Goal: Communication & Community: Ask a question

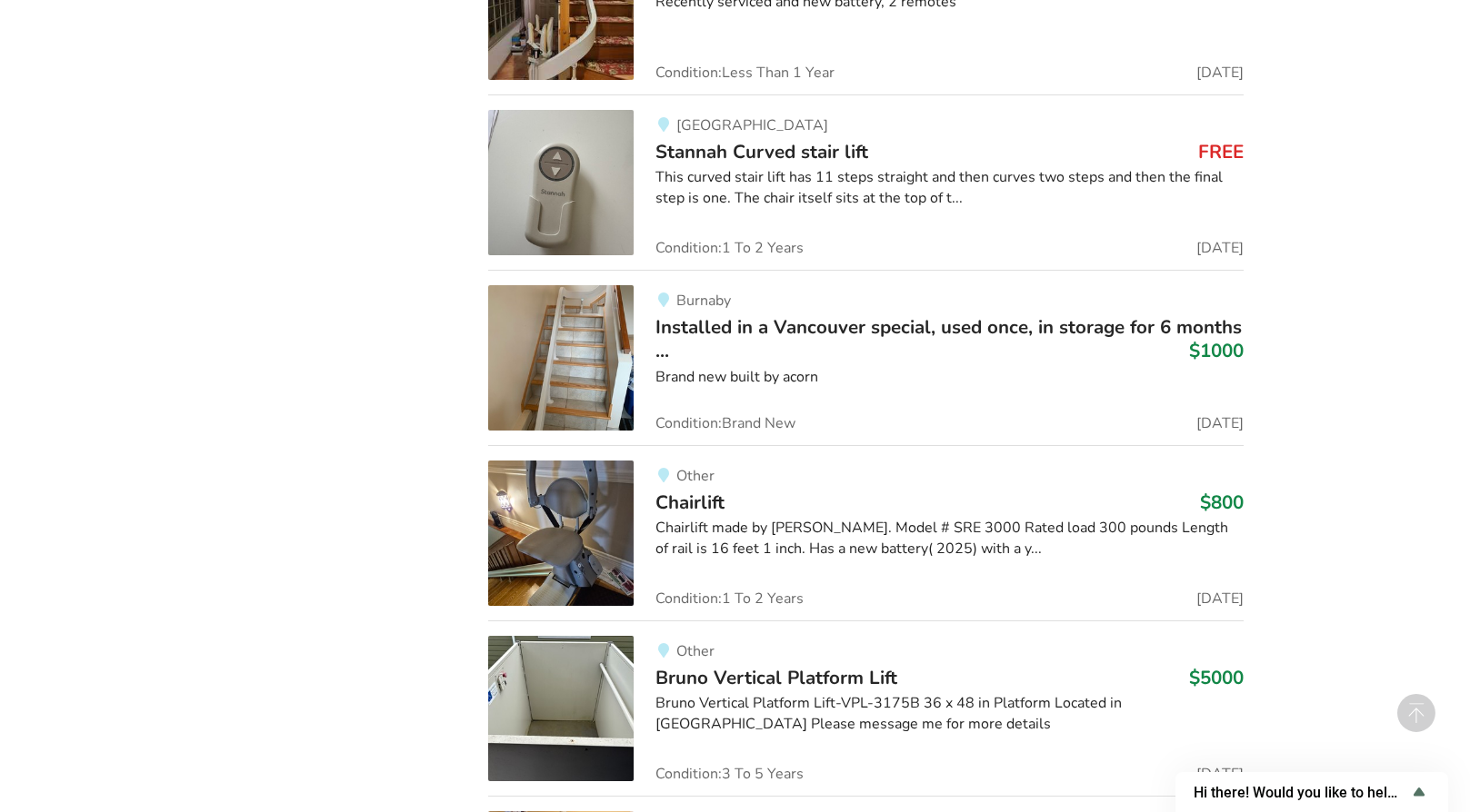
click at [752, 329] on span "Installed in a Vancouver special, used once, in storage for 6 months ..." at bounding box center [949, 339] width 587 height 49
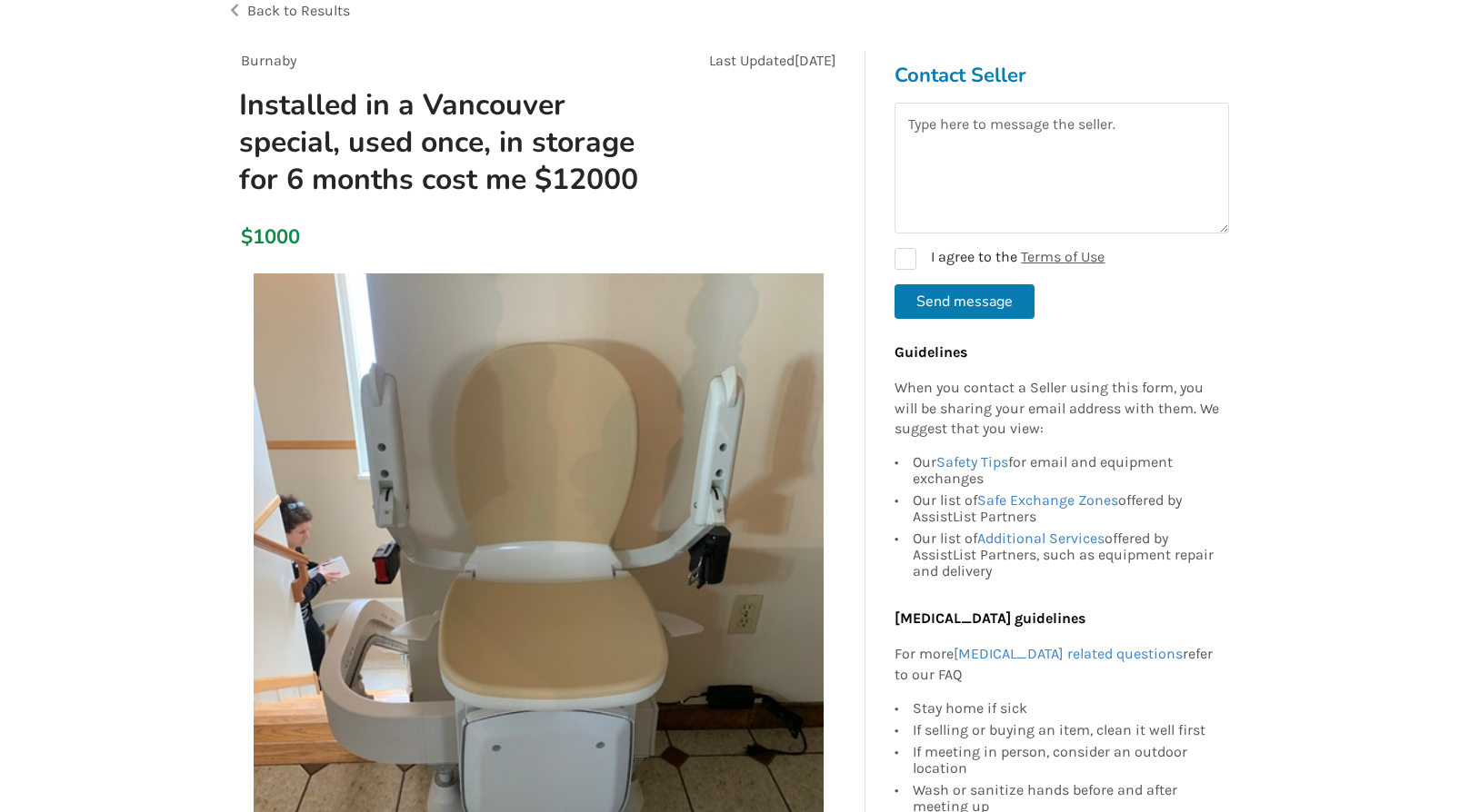
scroll to position [181, 0]
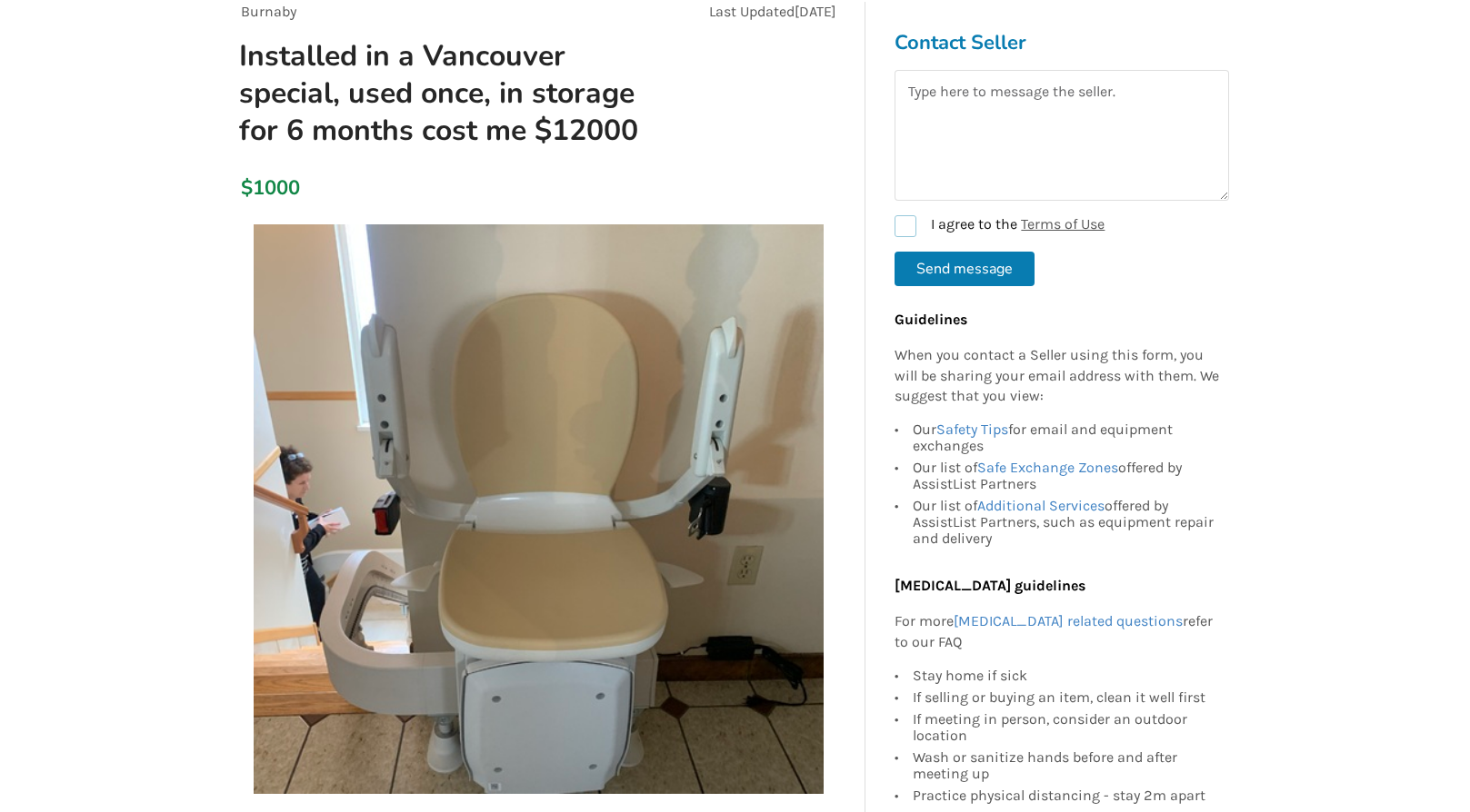
click at [910, 234] on label "I agree to the Terms of Use" at bounding box center [999, 226] width 210 height 22
checkbox input "true"
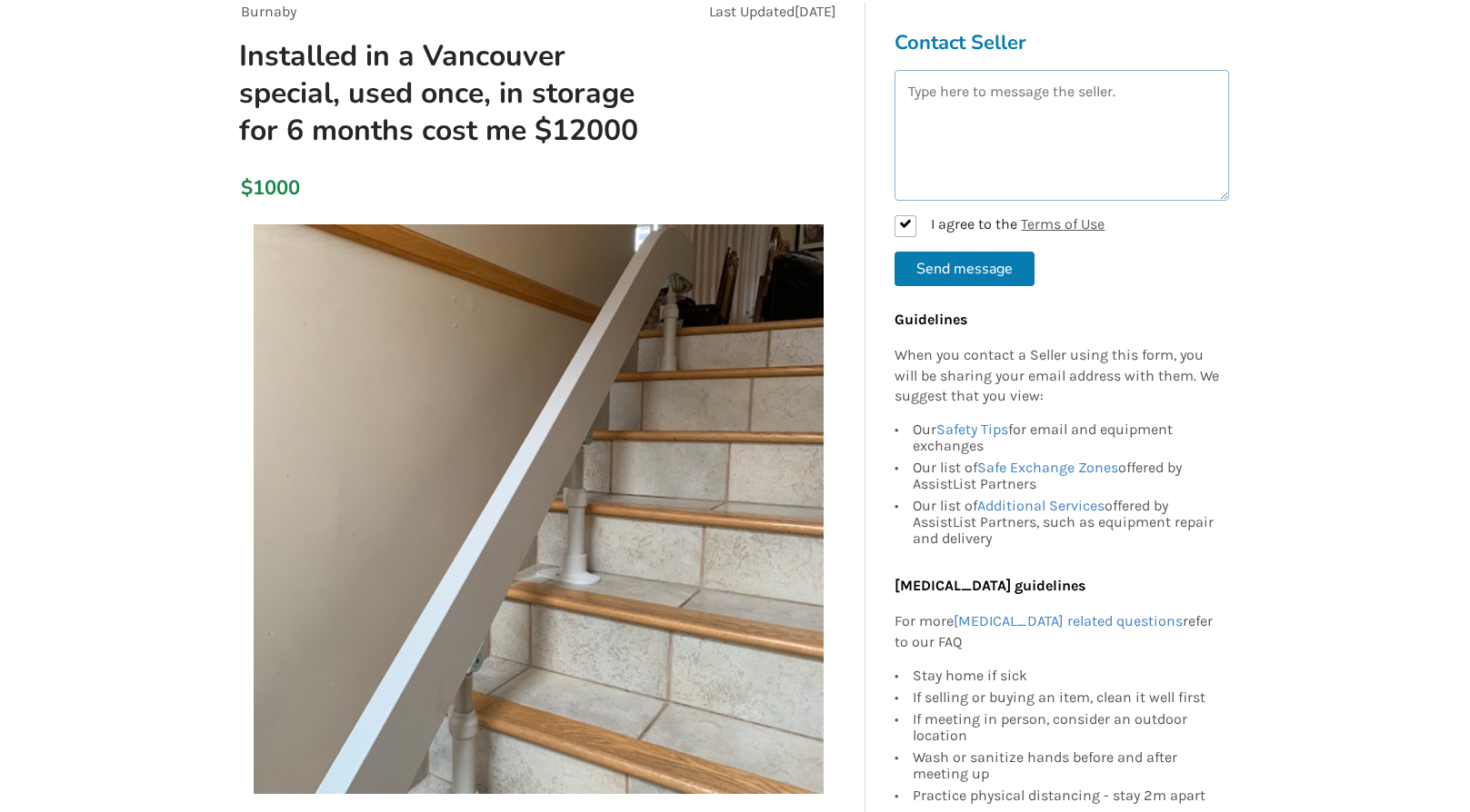
click at [923, 89] on textarea at bounding box center [1061, 135] width 334 height 131
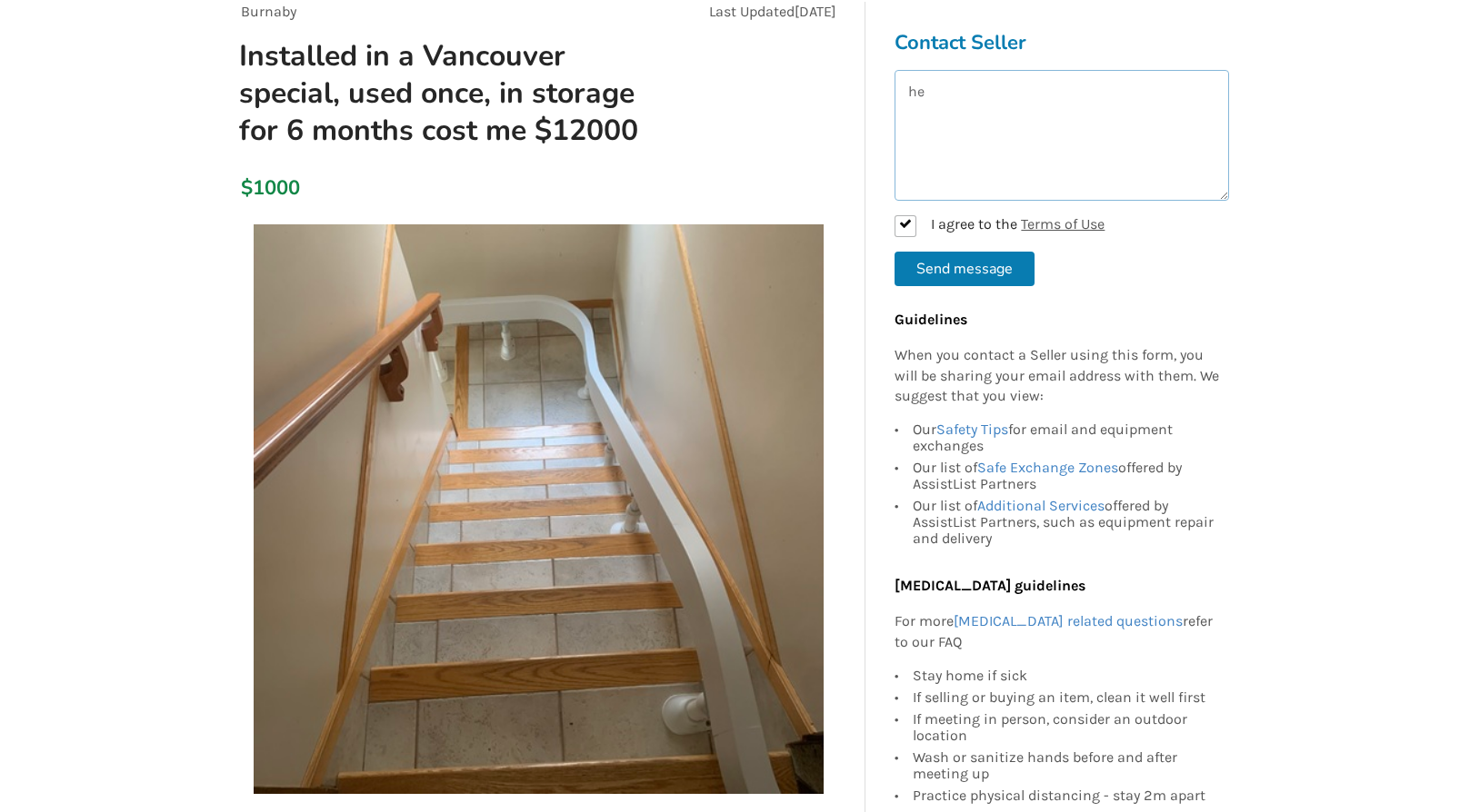
type textarea "h"
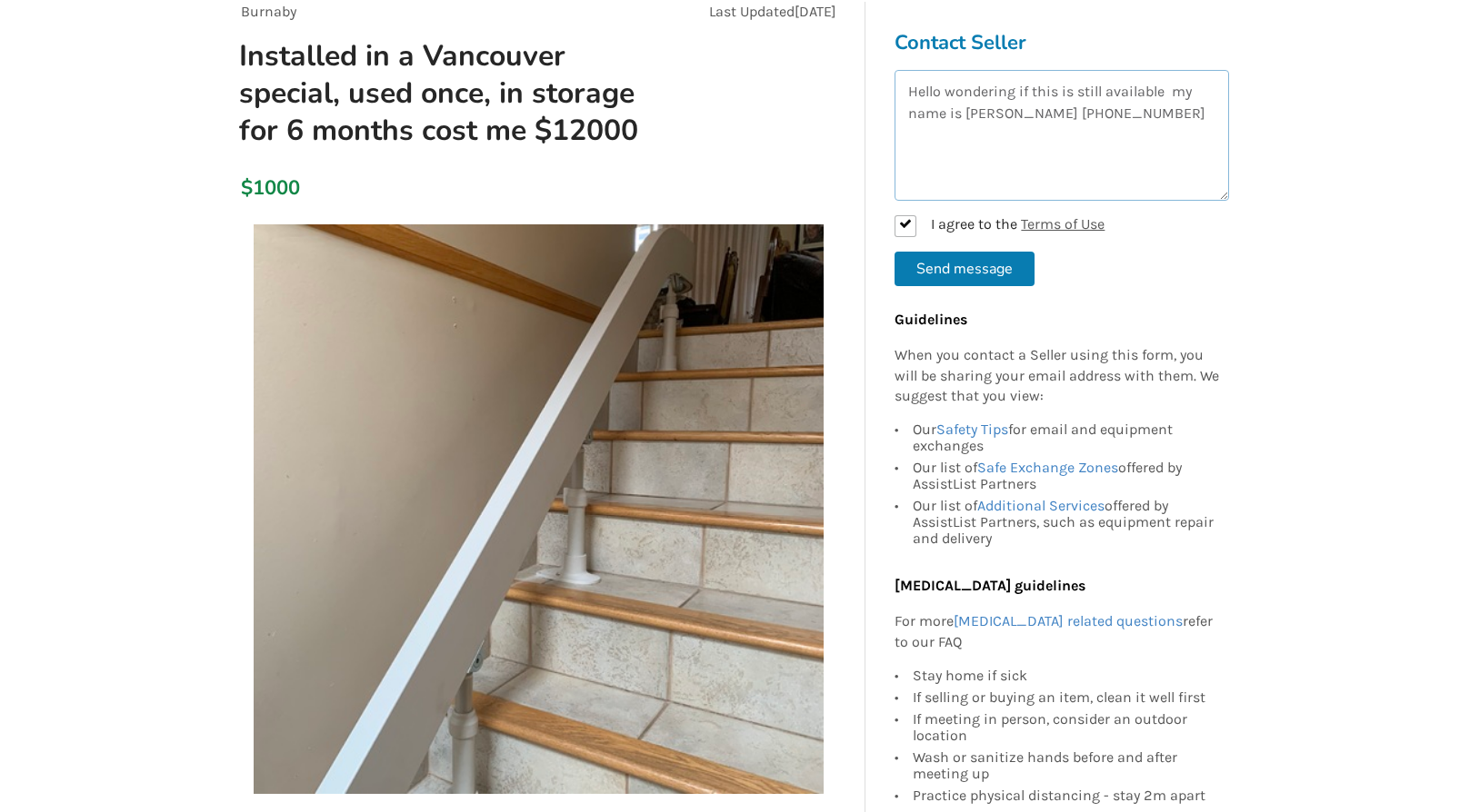
type textarea "Hello wondering if this is still available my name is [PERSON_NAME] [PHONE_NUMB…"
click at [964, 264] on button "Send message" at bounding box center [964, 269] width 140 height 35
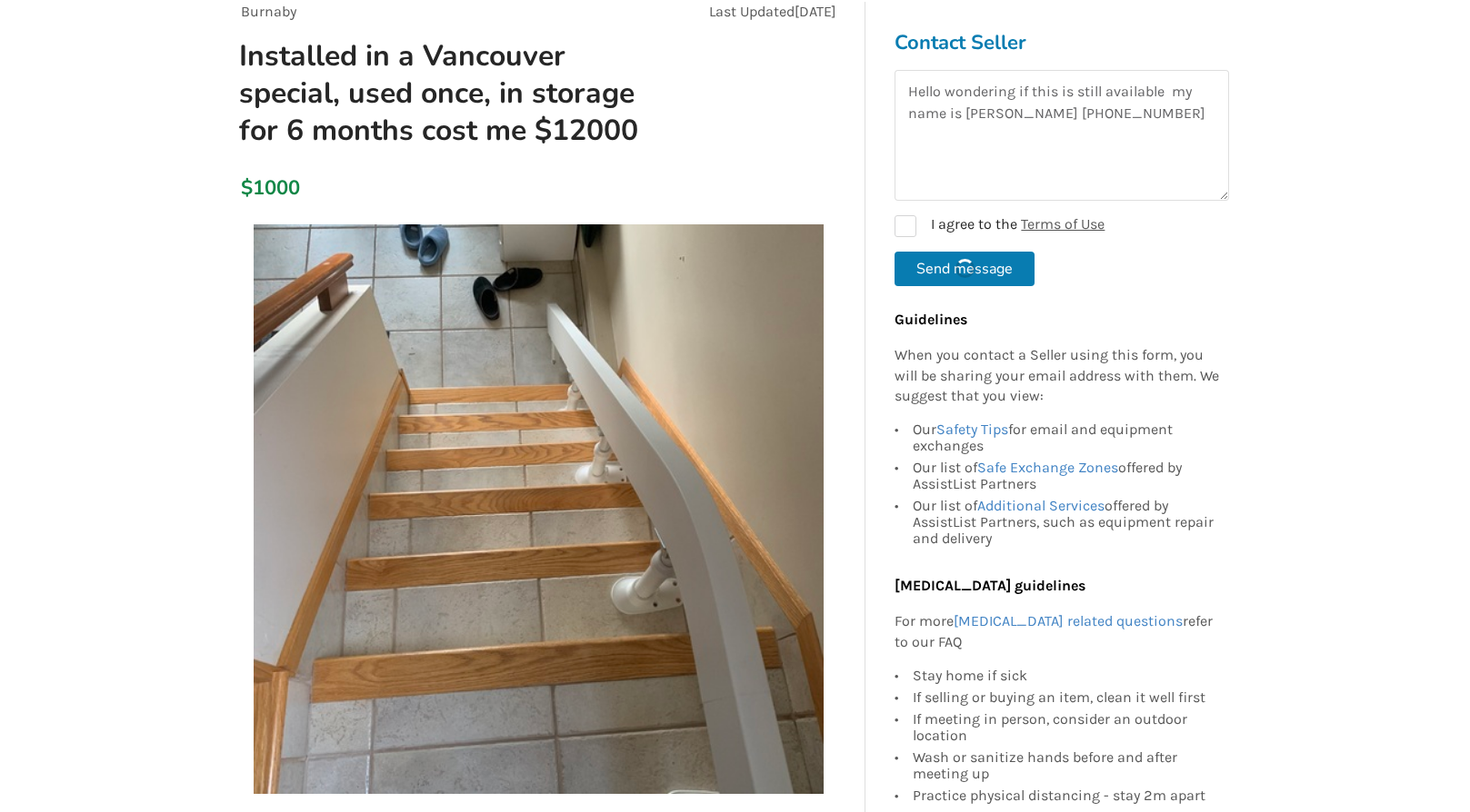
checkbox input "false"
